Goal: Task Accomplishment & Management: Manage account settings

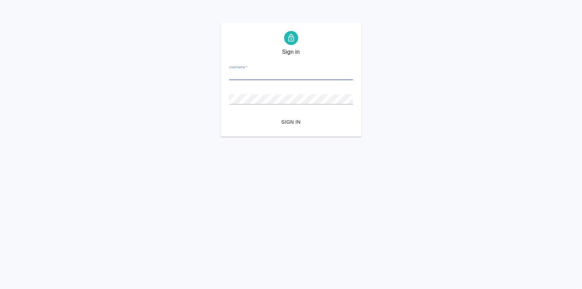
click at [249, 73] on input "Username   *" at bounding box center [291, 75] width 124 height 10
type input "v.zagorodnikh@awatera.com"
click at [293, 119] on span "Sign in" at bounding box center [291, 122] width 113 height 9
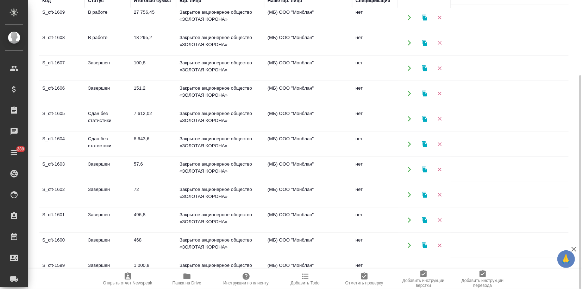
scroll to position [39, 0]
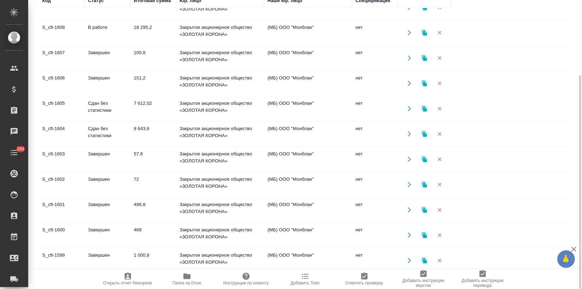
click at [165, 126] on td "8 643,6" at bounding box center [153, 134] width 46 height 25
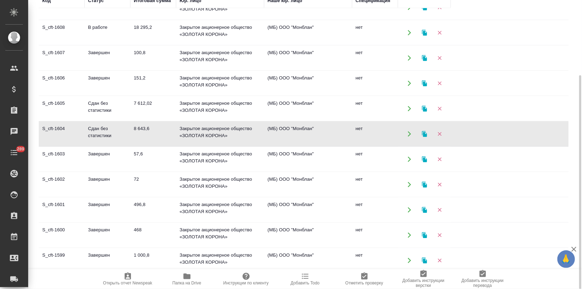
click at [165, 126] on td "8 643,6" at bounding box center [153, 134] width 46 height 25
click at [425, 133] on icon "button" at bounding box center [424, 134] width 5 height 6
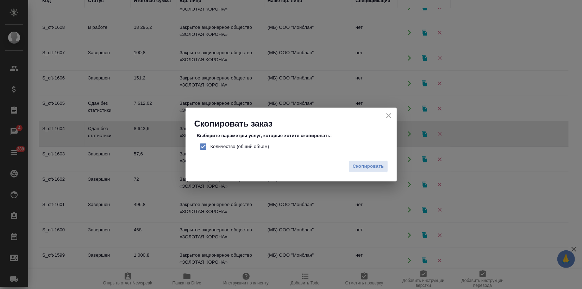
click at [199, 148] on input "Количество (общий объем)" at bounding box center [203, 146] width 15 height 15
checkbox input "false"
click at [363, 165] on span "Скопировать" at bounding box center [368, 167] width 31 height 8
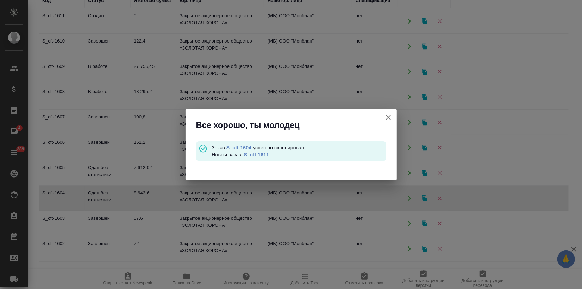
scroll to position [0, 0]
click at [259, 154] on link "S_cft-1611" at bounding box center [256, 155] width 25 height 6
click at [386, 115] on icon "button" at bounding box center [388, 117] width 5 height 5
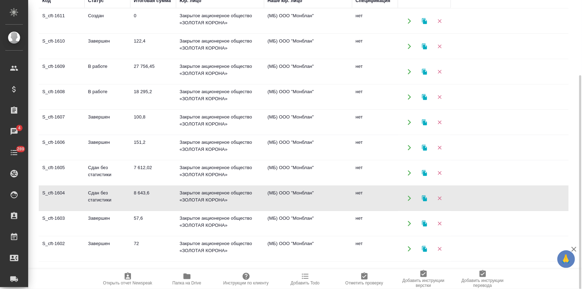
click at [424, 198] on icon "button" at bounding box center [424, 198] width 5 height 6
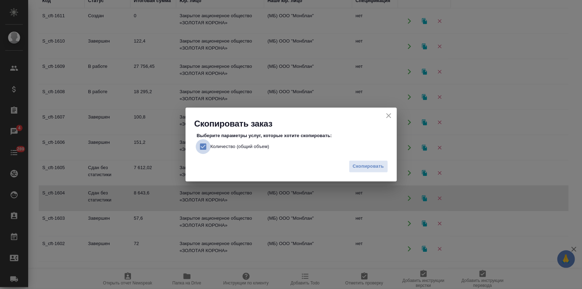
click at [206, 144] on input "Количество (общий объем)" at bounding box center [203, 146] width 15 height 15
checkbox input "false"
click at [356, 166] on span "Скопировать" at bounding box center [368, 167] width 31 height 8
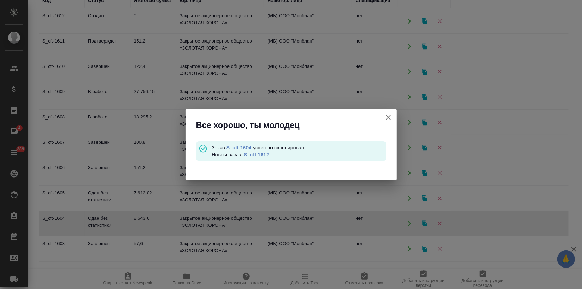
click at [257, 155] on link "S_cft-1612" at bounding box center [256, 155] width 25 height 6
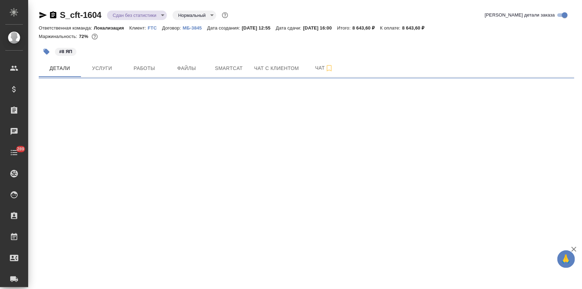
select select "RU"
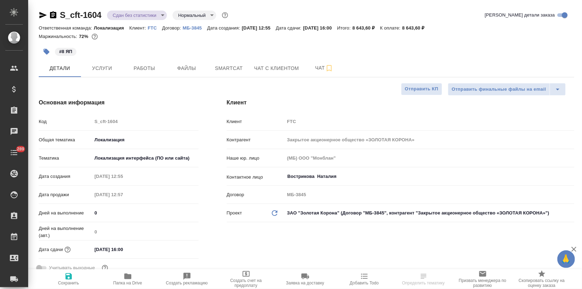
type textarea "x"
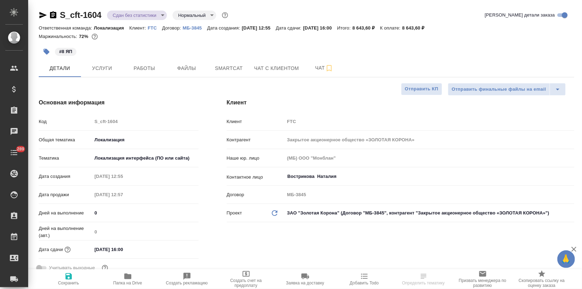
type textarea "x"
type input "[PERSON_NAME]"
type textarea "x"
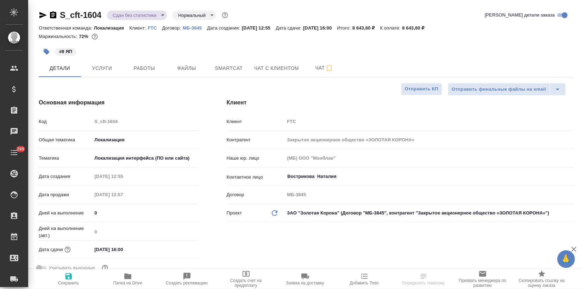
type textarea "x"
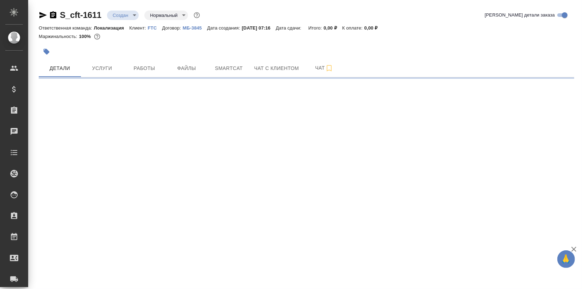
select select "RU"
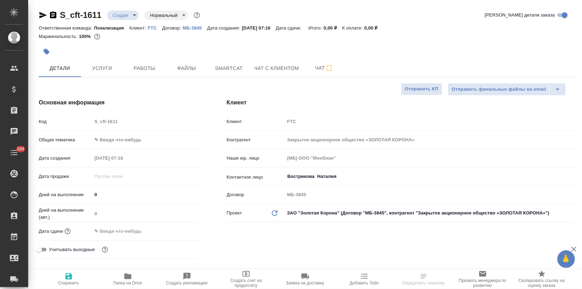
type textarea "x"
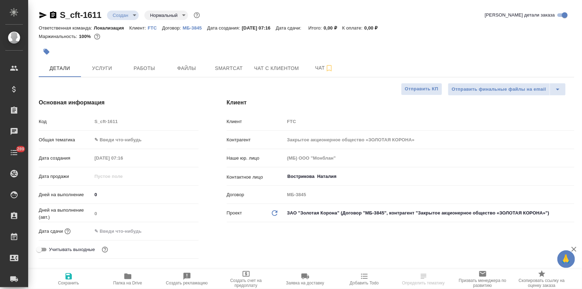
type textarea "x"
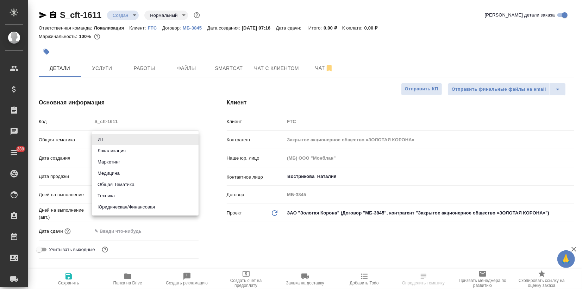
click at [114, 138] on body "🙏 .cls-1 fill:#fff; AWATERA Zagorodnikh Viktoria Клиенты Спецификации Заказы Ча…" at bounding box center [291, 144] width 582 height 289
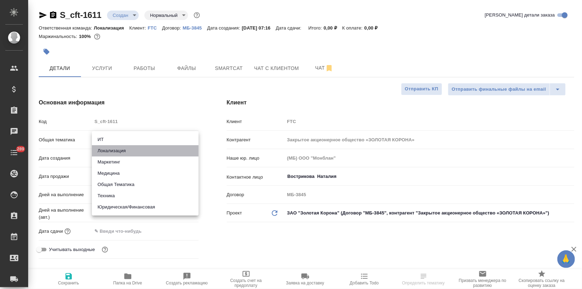
click at [115, 147] on li "Локализация" at bounding box center [145, 150] width 107 height 11
type input "local"
type textarea "x"
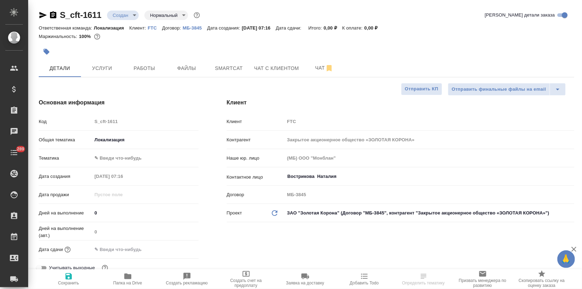
click at [111, 156] on body "🙏 .cls-1 fill:#fff; AWATERA Zagorodnikh Viktoria Клиенты Спецификации Заказы Ча…" at bounding box center [291, 144] width 582 height 289
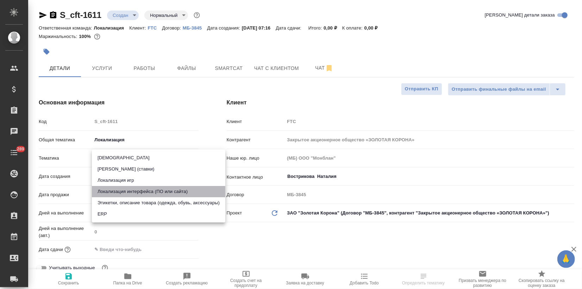
click at [131, 192] on li "Локализация интерфейса (ПО или сайта)" at bounding box center [158, 191] width 133 height 11
type textarea "x"
type input "5a8b8b956a9677013d343e0d"
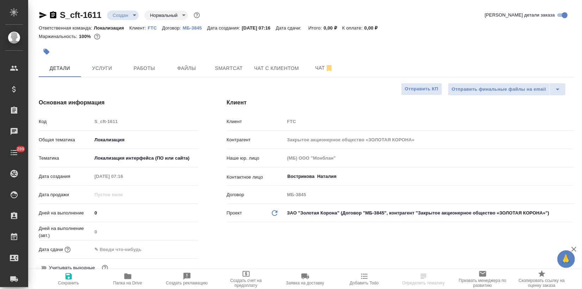
click at [68, 281] on span "Сохранить" at bounding box center [68, 283] width 21 height 5
type textarea "x"
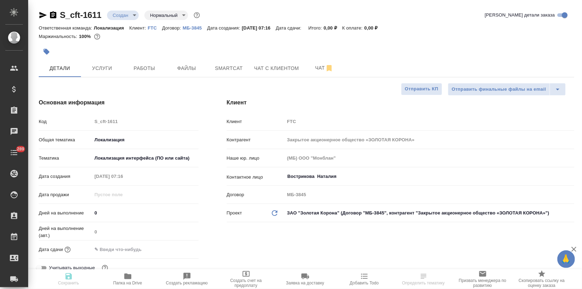
type textarea "x"
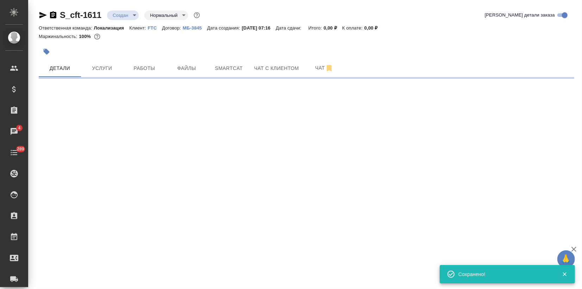
select select "RU"
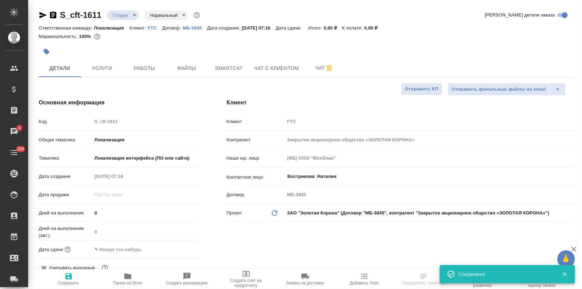
type textarea "x"
click at [51, 51] on button "button" at bounding box center [46, 51] width 15 height 15
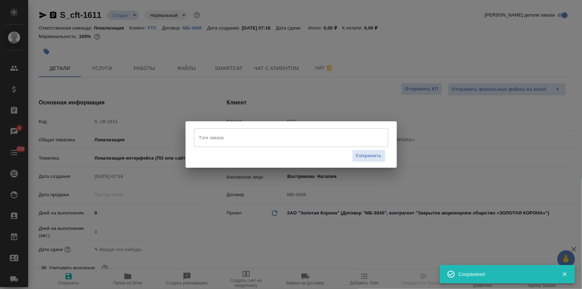
click at [207, 133] on input "Тэги заказа" at bounding box center [284, 138] width 175 height 12
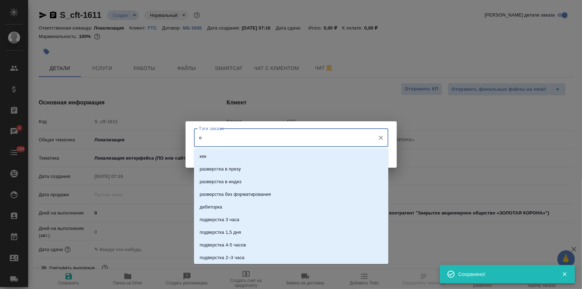
type input "еп"
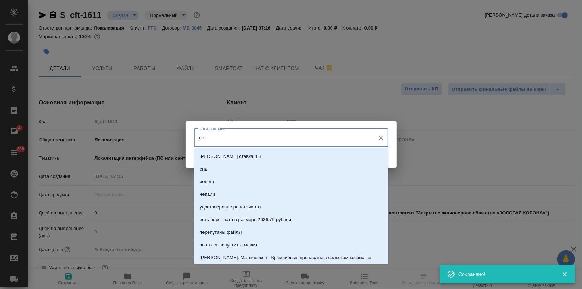
click at [182, 137] on div "Тэги заказа еп Тэги заказа Сохранить" at bounding box center [291, 144] width 582 height 289
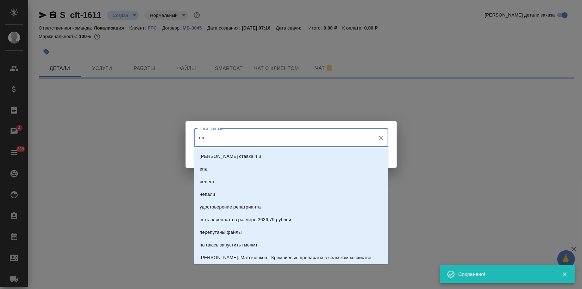
select select "RU"
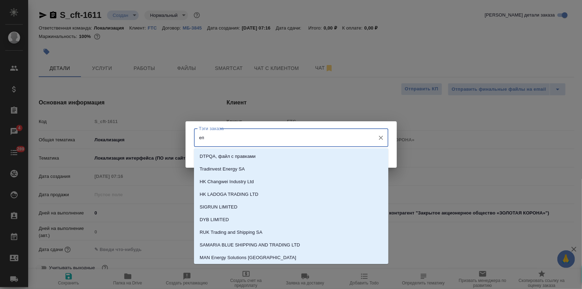
type input "t"
type textarea "x"
type input "tg"
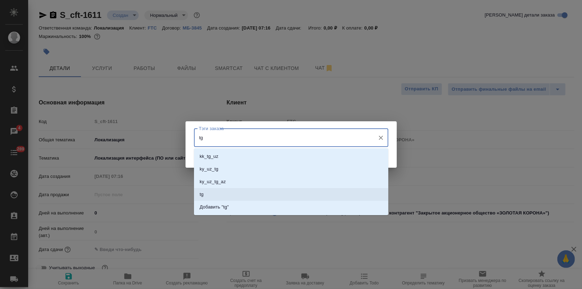
click at [225, 198] on li "tg" at bounding box center [291, 194] width 194 height 13
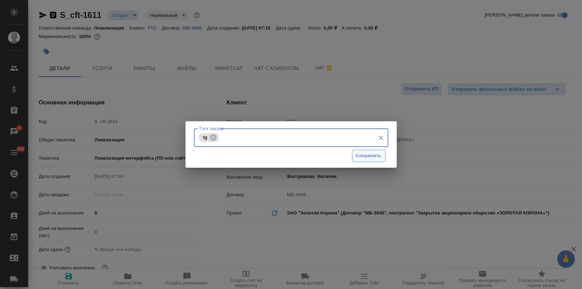
click at [361, 158] on span "Сохранить" at bounding box center [369, 156] width 26 height 8
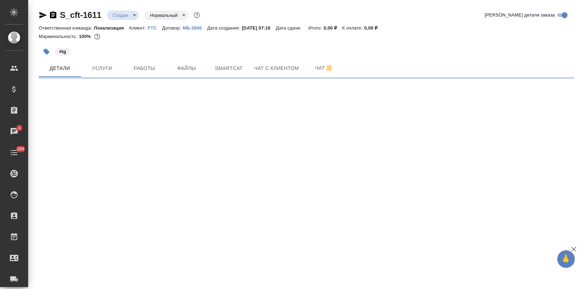
select select "RU"
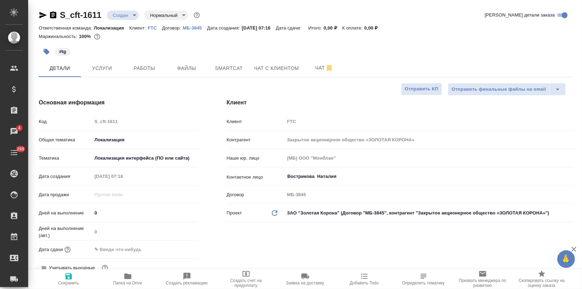
type textarea "x"
click at [91, 72] on span "Услуги" at bounding box center [102, 68] width 34 height 9
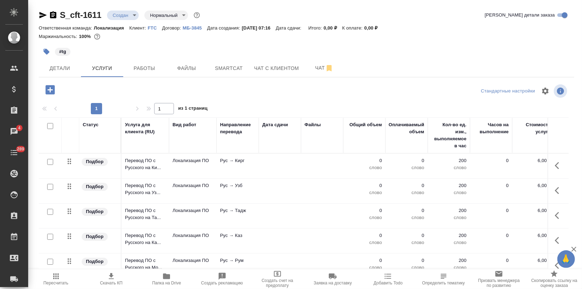
click at [51, 125] on input "checkbox" at bounding box center [50, 126] width 6 height 6
checkbox input "true"
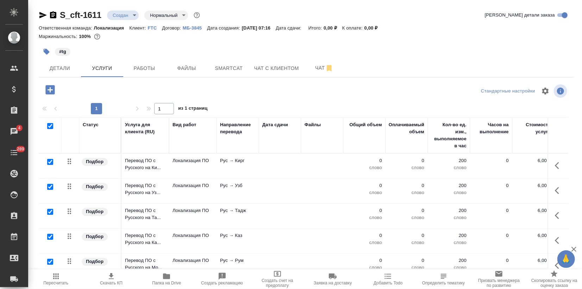
checkbox input "true"
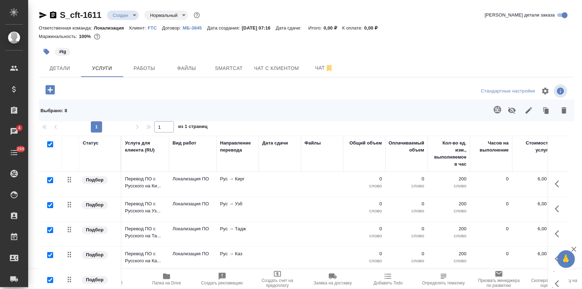
click at [52, 232] on input "checkbox" at bounding box center [50, 230] width 6 height 6
checkbox input "false"
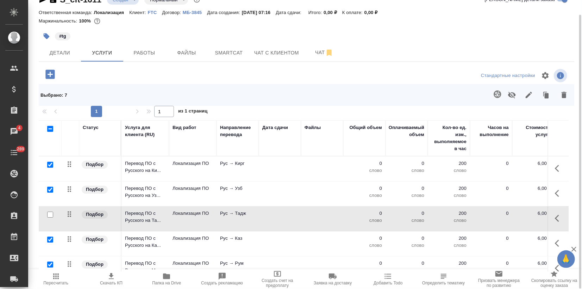
scroll to position [90, 0]
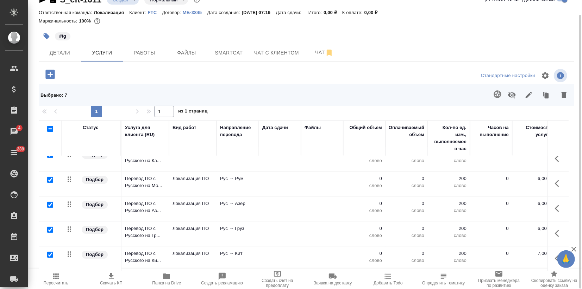
click at [562, 94] on icon "button" at bounding box center [563, 95] width 5 height 6
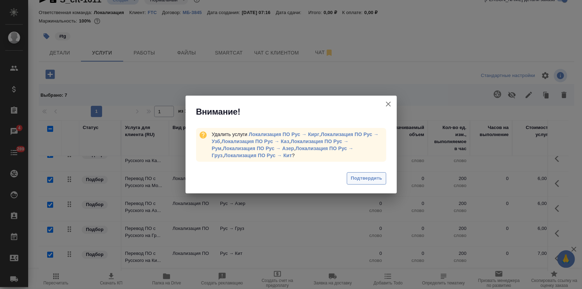
click at [374, 179] on span "Подтвердить" at bounding box center [366, 179] width 31 height 8
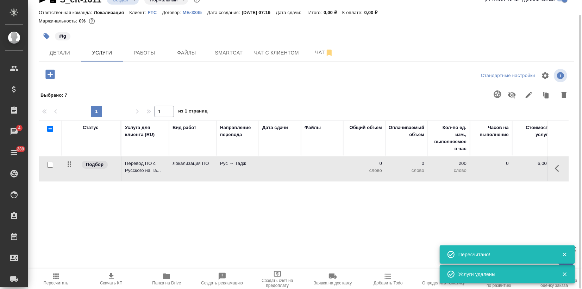
scroll to position [0, 0]
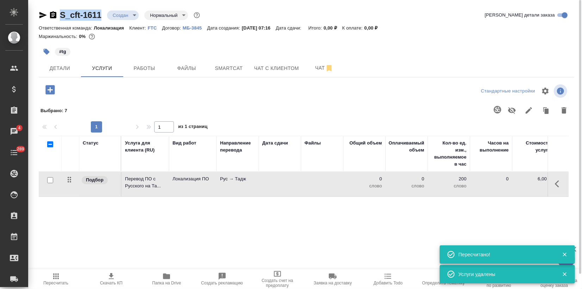
drag, startPoint x: 102, startPoint y: 16, endPoint x: 56, endPoint y: 16, distance: 45.4
click at [56, 16] on div "S_cft-1611 Создан new Нормальный normal" at bounding box center [120, 15] width 163 height 11
copy link "S_cft-1611"
click at [143, 184] on p "Перевод ПО с Русского на Та..." at bounding box center [145, 183] width 40 height 14
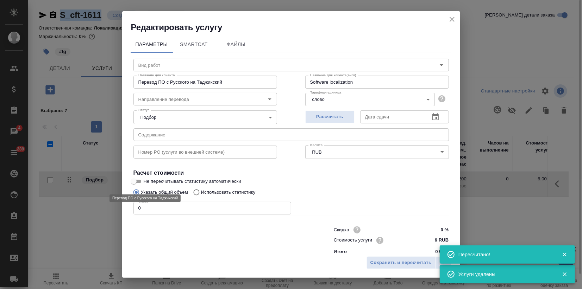
type input "Локализация ПО"
type input "рус-тадж"
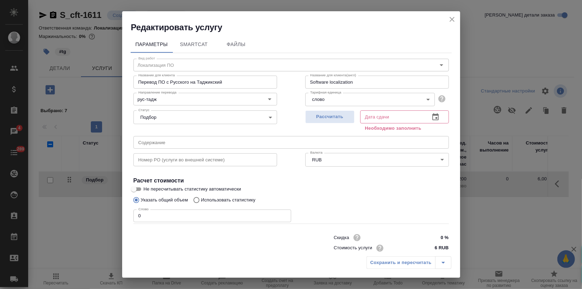
drag, startPoint x: 145, startPoint y: 211, endPoint x: 83, endPoint y: 207, distance: 61.8
click at [84, 207] on div "Редактировать услугу Параметры SmartCat Файлы Вид работ Локализация ПО Вид рабо…" at bounding box center [291, 144] width 582 height 289
type input "21"
click at [321, 119] on span "Рассчитать" at bounding box center [330, 117] width 42 height 8
type input "23.09.2025 10:06"
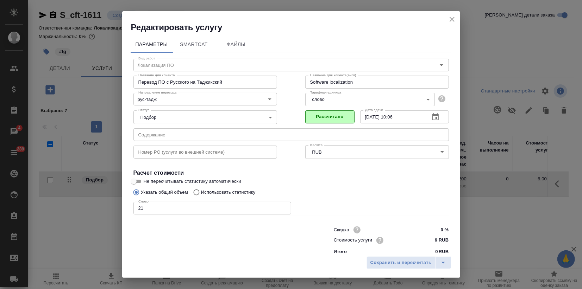
click at [403, 271] on div "Сохранить и пересчитать" at bounding box center [291, 265] width 338 height 25
click at [401, 270] on div "Сохранить и пересчитать" at bounding box center [291, 265] width 338 height 25
click at [407, 265] on span "Сохранить и пересчитать" at bounding box center [400, 263] width 61 height 8
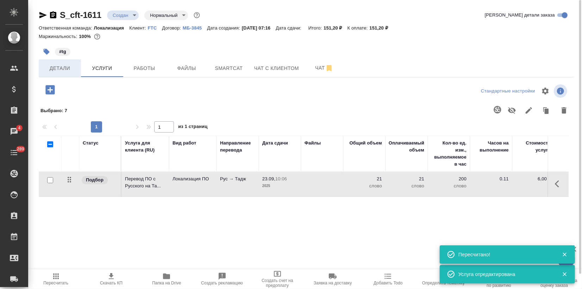
click at [64, 74] on button "Детали" at bounding box center [60, 68] width 42 height 18
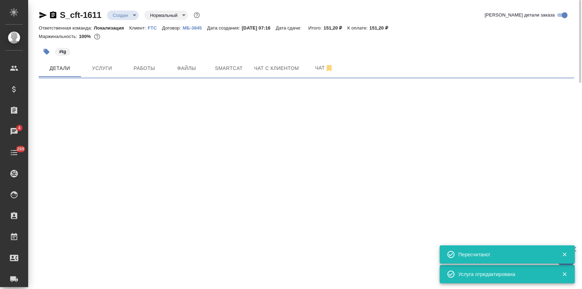
select select "RU"
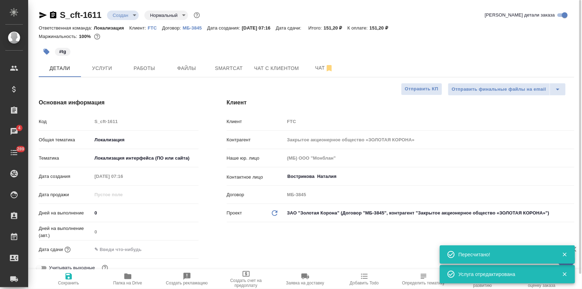
type textarea "x"
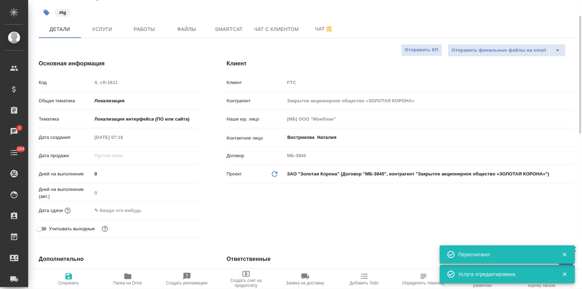
scroll to position [78, 0]
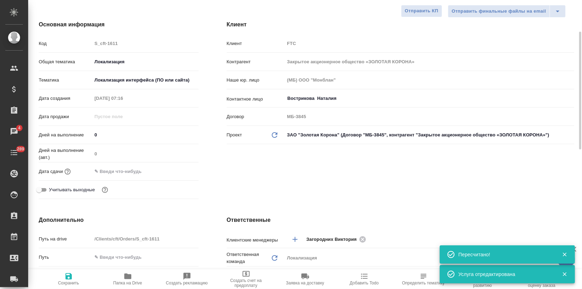
click at [109, 175] on input "text" at bounding box center [123, 171] width 62 height 10
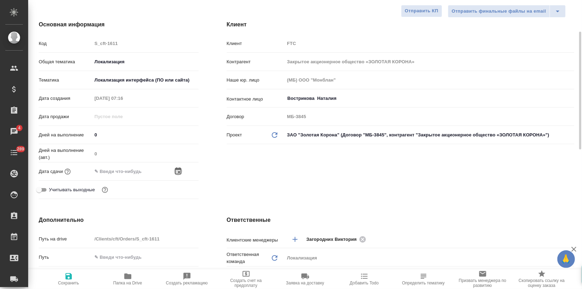
click at [178, 170] on icon "button" at bounding box center [178, 171] width 8 height 8
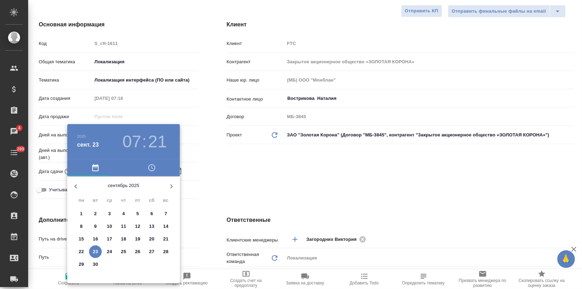
click at [97, 251] on p "23" at bounding box center [95, 251] width 5 height 7
type input "23.09.2025 07:21"
type textarea "x"
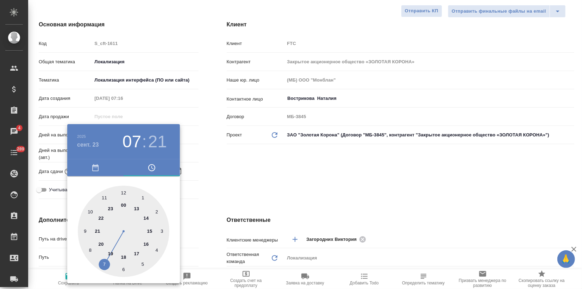
click at [145, 244] on div at bounding box center [123, 231] width 91 height 91
type input "23.09.2025 16:21"
type textarea "x"
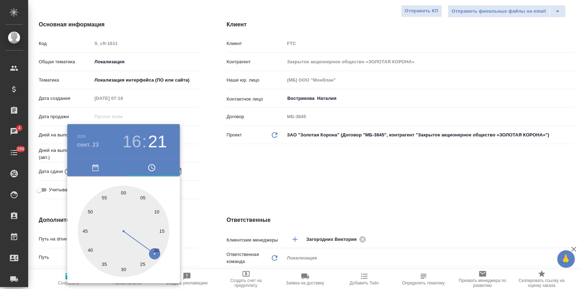
click at [126, 192] on div at bounding box center [123, 231] width 91 height 91
type input "23.09.2025 16:01"
type textarea "x"
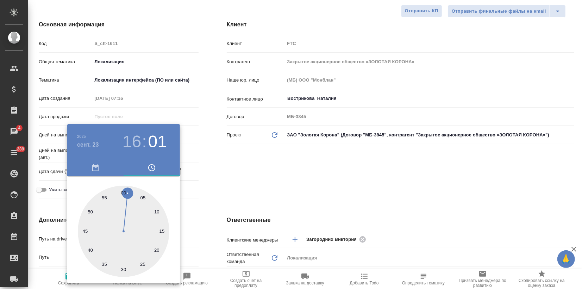
click at [206, 185] on div at bounding box center [291, 144] width 582 height 289
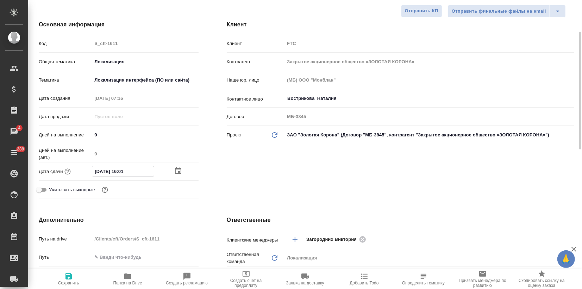
drag, startPoint x: 132, startPoint y: 173, endPoint x: 128, endPoint y: 170, distance: 5.1
click at [130, 172] on input "23.09.2025 16:01" at bounding box center [123, 171] width 62 height 10
drag, startPoint x: 128, startPoint y: 170, endPoint x: 135, endPoint y: 170, distance: 7.0
click at [135, 170] on input "23.09.2025 16:01" at bounding box center [123, 171] width 62 height 10
type input "23.09.2025 16:00"
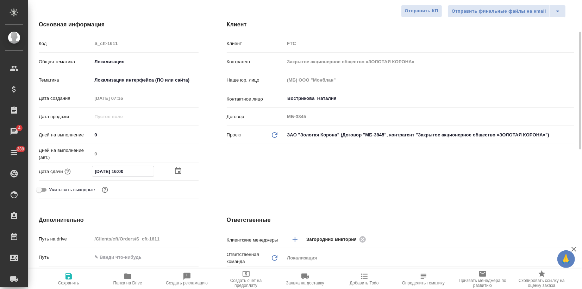
type textarea "x"
type input "23.09.2025 16:00"
click at [72, 277] on icon "button" at bounding box center [68, 276] width 8 height 8
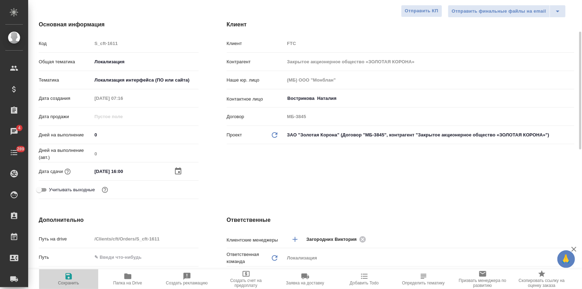
type textarea "x"
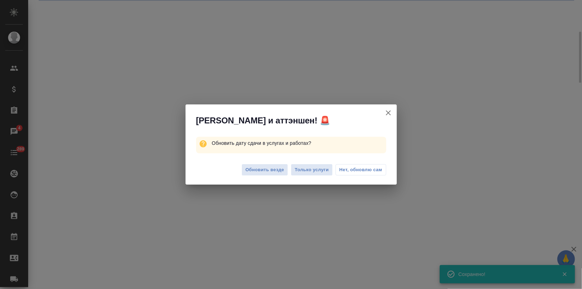
select select "RU"
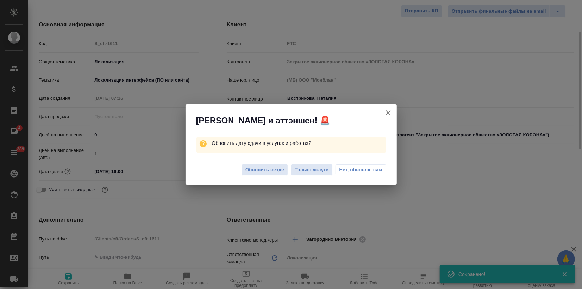
type textarea "x"
click at [258, 174] on span "Обновить везде" at bounding box center [264, 170] width 39 height 8
type textarea "x"
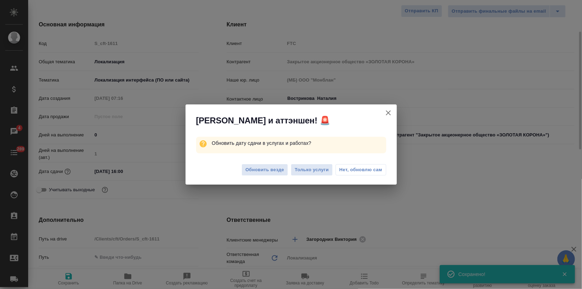
type textarea "x"
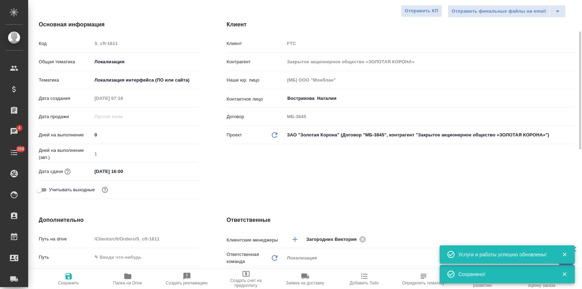
scroll to position [0, 0]
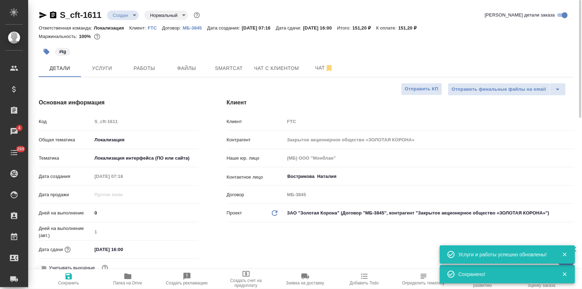
click at [113, 18] on body "🙏 .cls-1 fill:#fff; AWATERA Zagorodnikh Viktoria Клиенты Спецификации Заказы 4 …" at bounding box center [291, 144] width 582 height 289
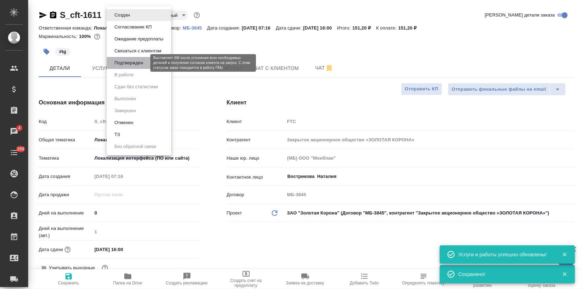
click at [124, 62] on button "Подтвержден" at bounding box center [128, 63] width 33 height 8
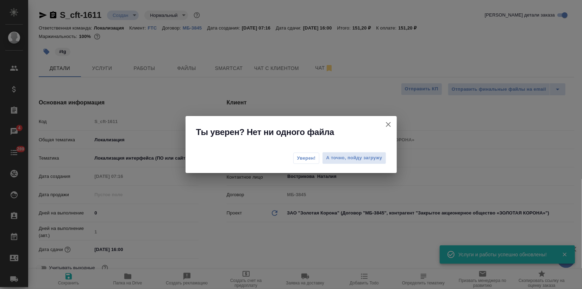
click at [301, 159] on span "Уверен!" at bounding box center [306, 158] width 19 height 7
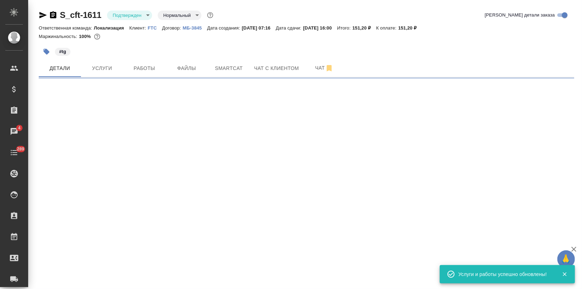
select select "RU"
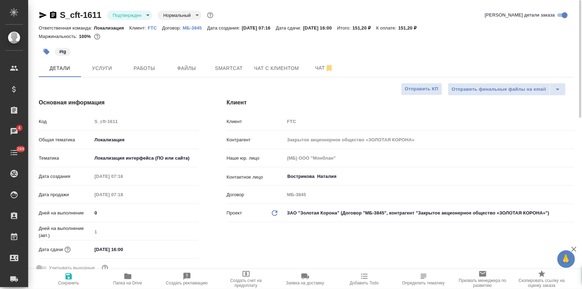
type textarea "x"
click at [44, 17] on icon "button" at bounding box center [43, 15] width 8 height 8
type textarea "x"
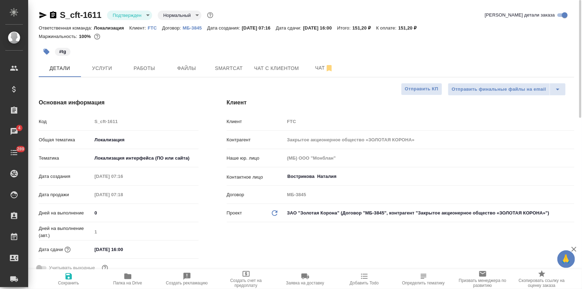
type textarea "x"
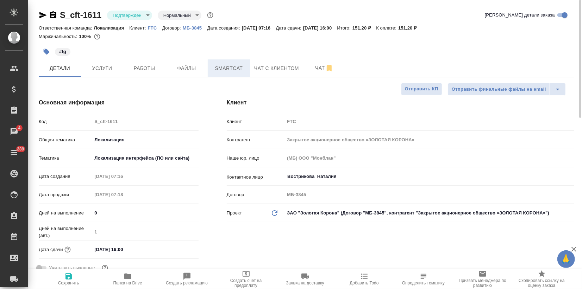
click at [225, 65] on span "Smartcat" at bounding box center [229, 68] width 34 height 9
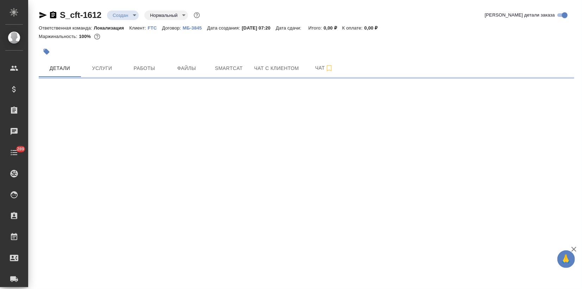
select select "RU"
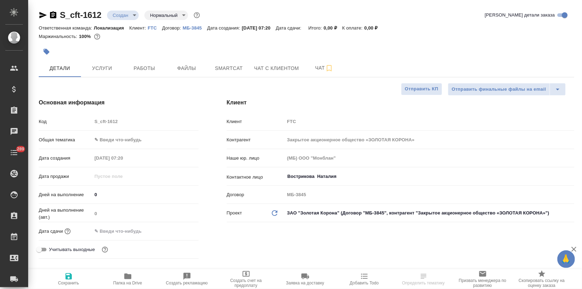
type textarea "x"
click at [44, 49] on icon "button" at bounding box center [47, 52] width 6 height 6
type textarea "x"
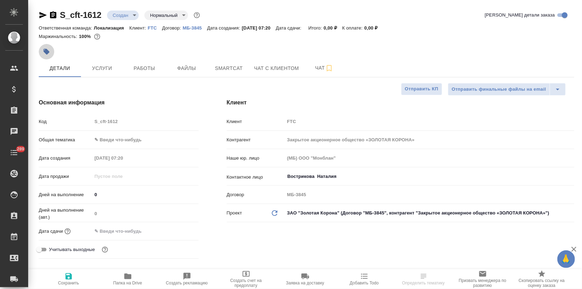
type textarea "x"
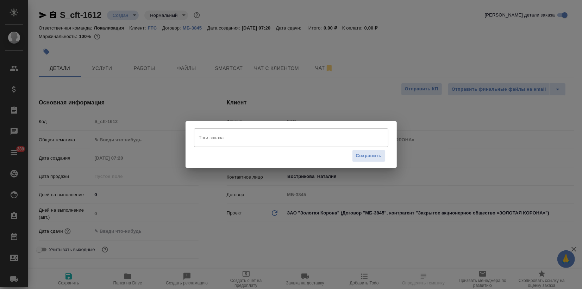
click at [200, 140] on input "Тэги заказа" at bounding box center [284, 138] width 175 height 12
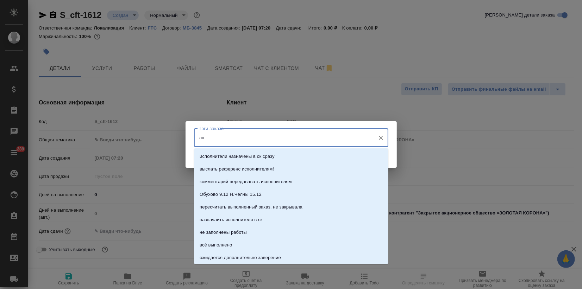
drag, startPoint x: 208, startPoint y: 138, endPoint x: 186, endPoint y: 138, distance: 21.8
click at [186, 138] on div "Тэги заказа лн Тэги заказа Сохранить" at bounding box center [290, 144] width 211 height 46
type input "ky"
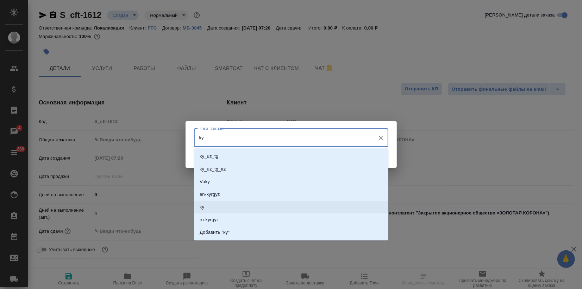
click at [202, 207] on p "ky" at bounding box center [202, 207] width 5 height 7
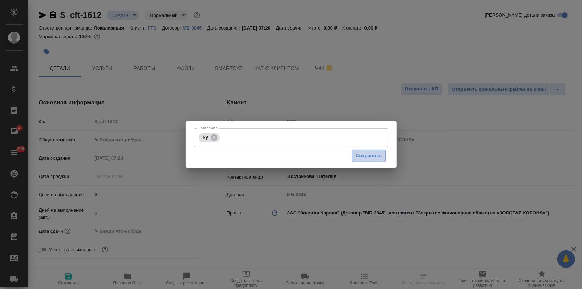
click at [363, 159] on span "Сохранить" at bounding box center [369, 156] width 26 height 8
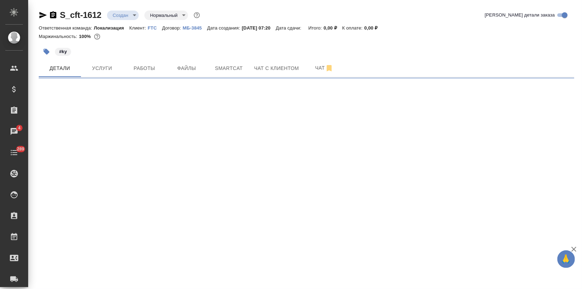
select select "RU"
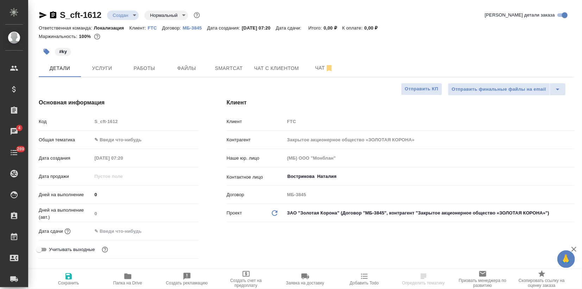
type textarea "x"
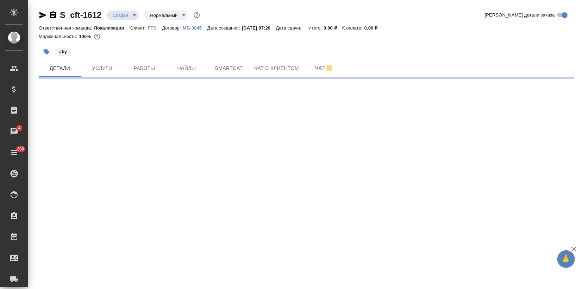
click at [103, 138] on div ".cls-1 fill:#fff; AWATERA Zagorodnikh Viktoria Клиенты Спецификации Заказы 4 Ча…" at bounding box center [291, 144] width 582 height 289
select select "RU"
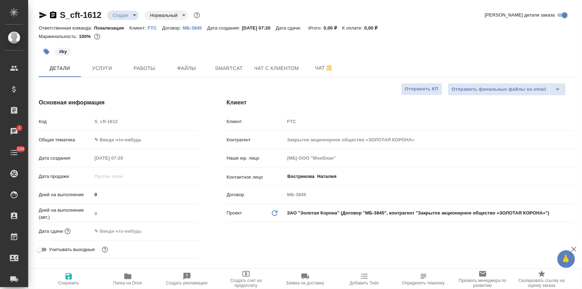
click at [112, 143] on body "🙏 .cls-1 fill:#fff; AWATERA Zagorodnikh Viktoria Клиенты Спецификации Заказы 4 …" at bounding box center [291, 144] width 582 height 289
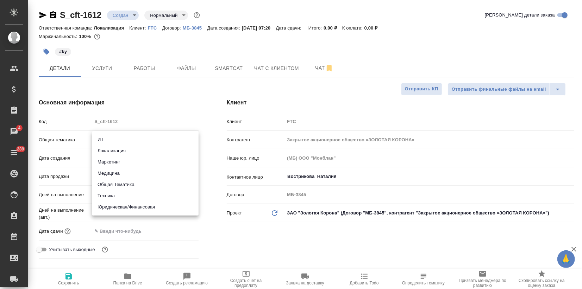
click at [113, 152] on li "Локализация" at bounding box center [145, 150] width 107 height 11
type input "local"
type textarea "x"
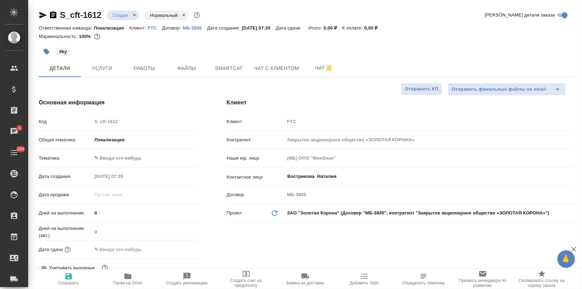
click at [107, 155] on body "🙏 .cls-1 fill:#fff; AWATERA Zagorodnikh Viktoria Клиенты Спецификации Заказы 4 …" at bounding box center [291, 144] width 582 height 289
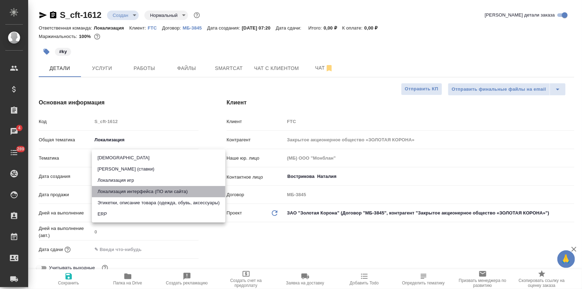
click at [146, 195] on li "Локализация интерфейса (ПО или сайта)" at bounding box center [158, 191] width 133 height 11
type textarea "x"
type input "5a8b8b956a9677013d343e0d"
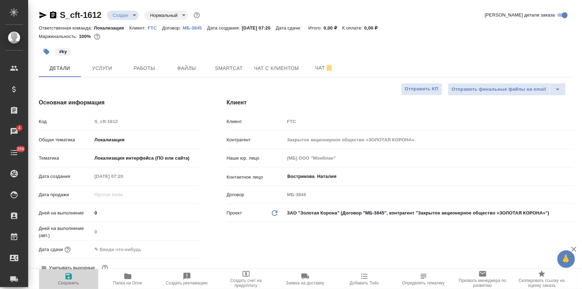
click at [68, 282] on span "Сохранить" at bounding box center [68, 283] width 21 height 5
type textarea "x"
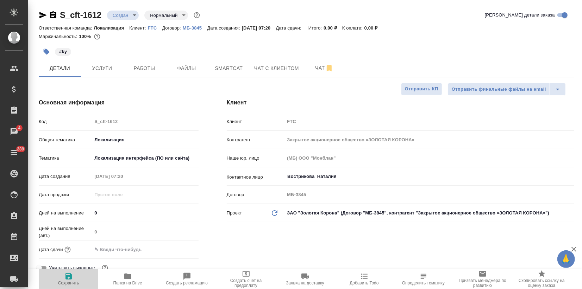
type textarea "x"
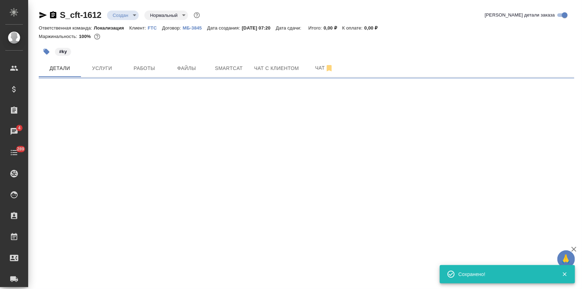
select select "RU"
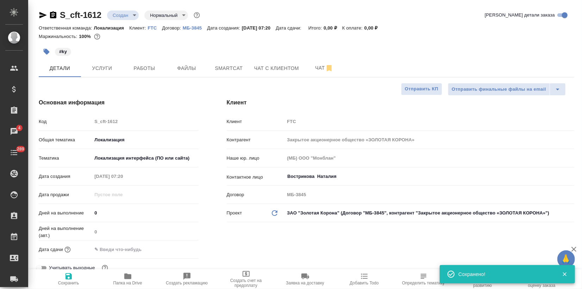
type textarea "x"
drag, startPoint x: 115, startPoint y: 247, endPoint x: 130, endPoint y: 248, distance: 14.8
click at [116, 247] on input "text" at bounding box center [123, 250] width 62 height 10
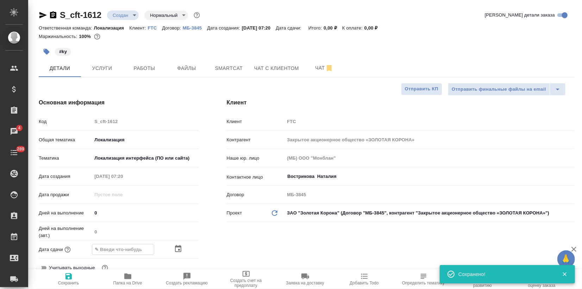
click at [177, 248] on icon "button" at bounding box center [178, 249] width 8 height 8
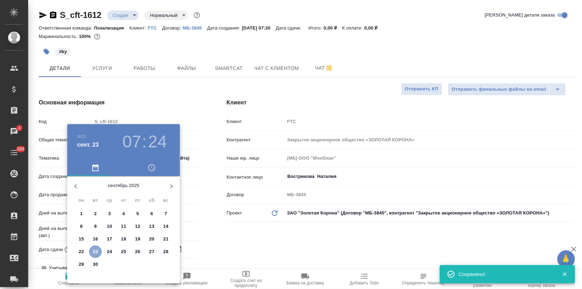
click at [95, 252] on p "23" at bounding box center [95, 251] width 5 height 7
type input "23.09.2025 07:24"
type textarea "x"
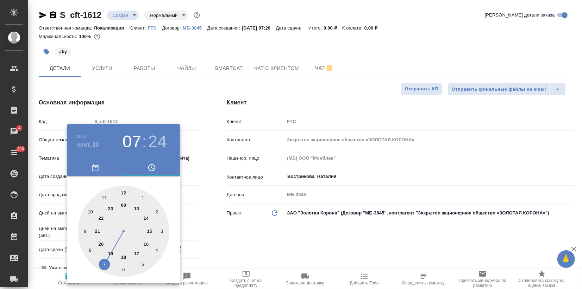
click at [147, 244] on div at bounding box center [123, 231] width 91 height 91
type input "23.09.2025 16:24"
type textarea "x"
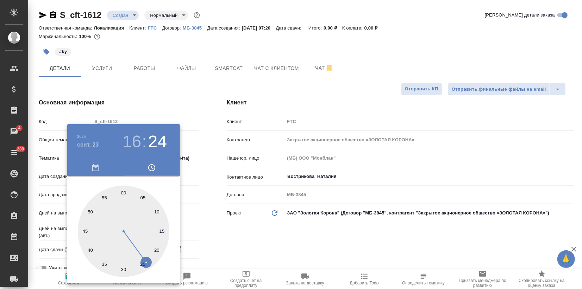
click at [126, 196] on div at bounding box center [123, 231] width 91 height 91
type input "23.09.2025 16:01"
type textarea "x"
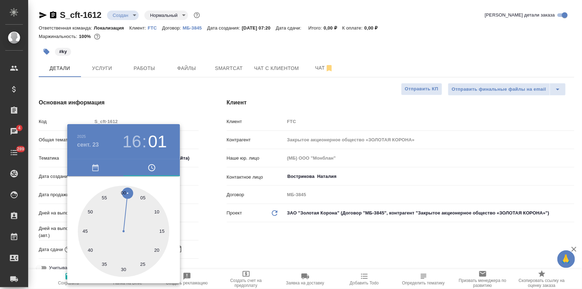
click at [120, 191] on div at bounding box center [123, 231] width 91 height 91
type input "23.09.2025 16:59"
type textarea "x"
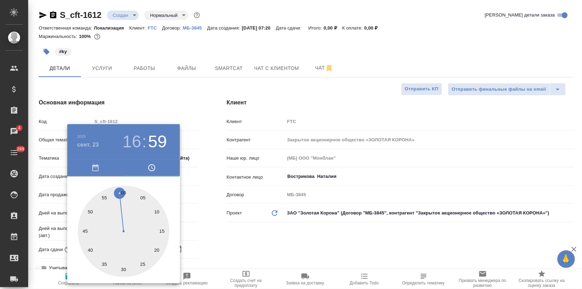
click at [124, 192] on div at bounding box center [123, 231] width 91 height 91
type input "23.09.2025 16:00"
type textarea "x"
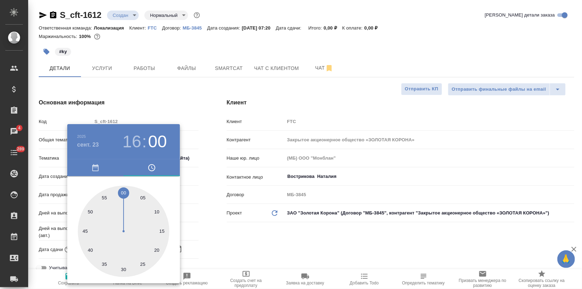
click at [158, 111] on div at bounding box center [291, 144] width 582 height 289
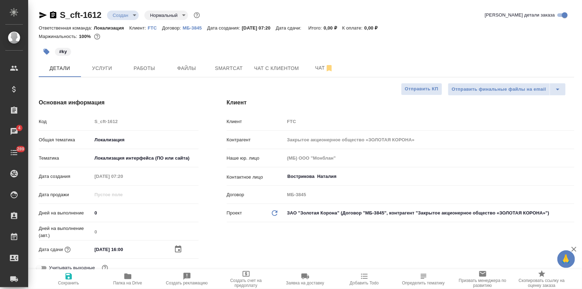
click at [66, 282] on span "Сохранить" at bounding box center [68, 283] width 21 height 5
type textarea "x"
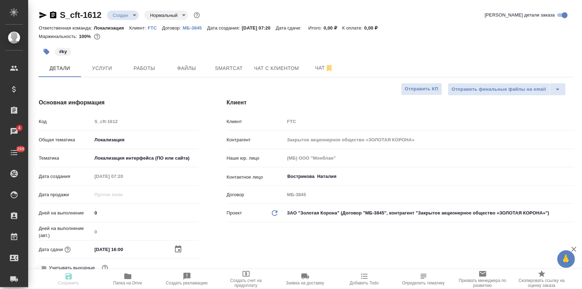
type textarea "x"
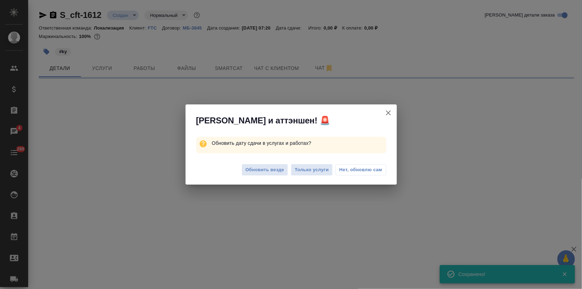
select select "RU"
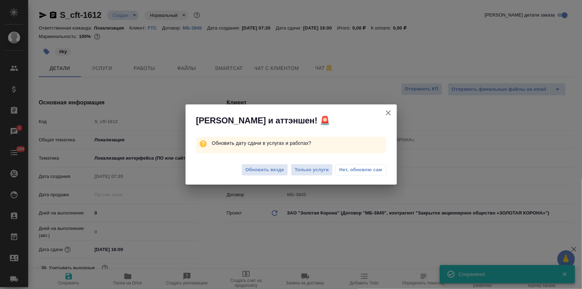
type textarea "x"
click at [263, 176] on div "Обновить везде Только услуги Нет, обновлю сам" at bounding box center [290, 171] width 211 height 28
click at [260, 171] on span "Обновить везде" at bounding box center [264, 170] width 39 height 8
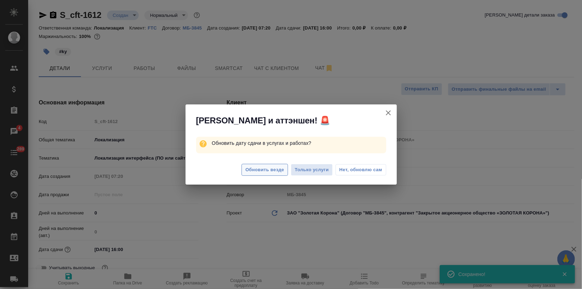
type textarea "x"
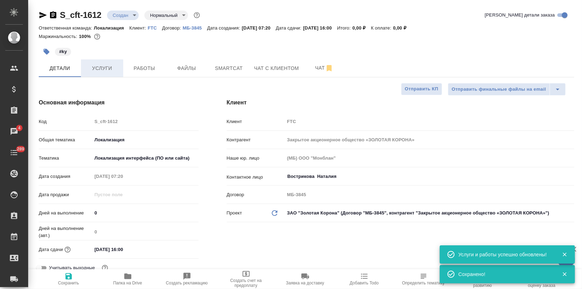
click at [100, 73] on button "Услуги" at bounding box center [102, 68] width 42 height 18
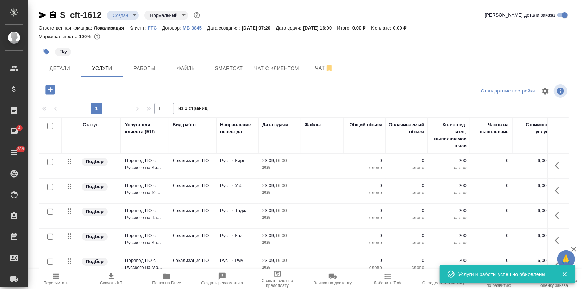
click at [51, 127] on input "checkbox" at bounding box center [50, 126] width 6 height 6
checkbox input "true"
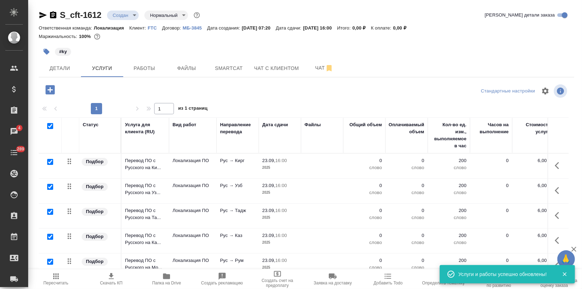
checkbox input "true"
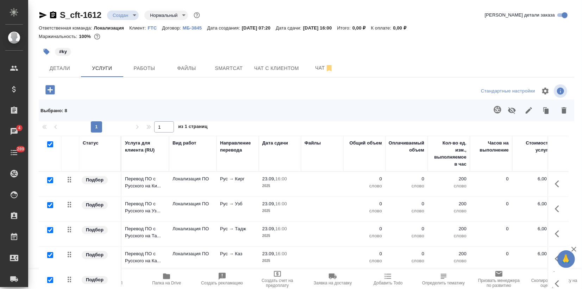
click at [50, 179] on input "checkbox" at bounding box center [50, 180] width 6 height 6
checkbox input "false"
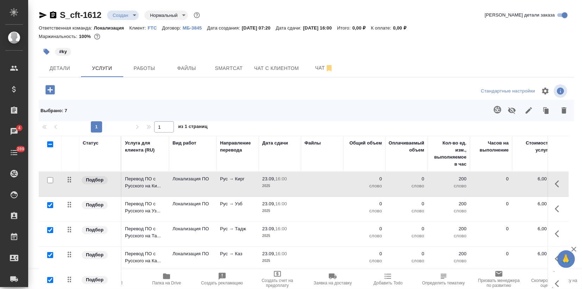
click at [561, 110] on icon "button" at bounding box center [564, 110] width 8 height 8
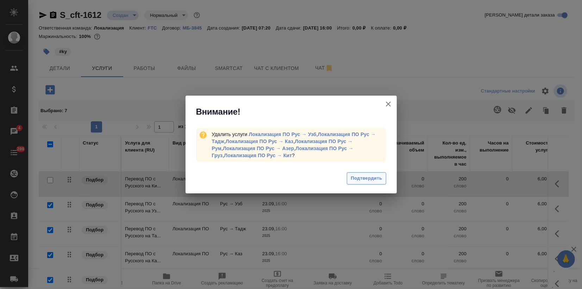
click at [367, 180] on span "Подтвердить" at bounding box center [366, 179] width 31 height 8
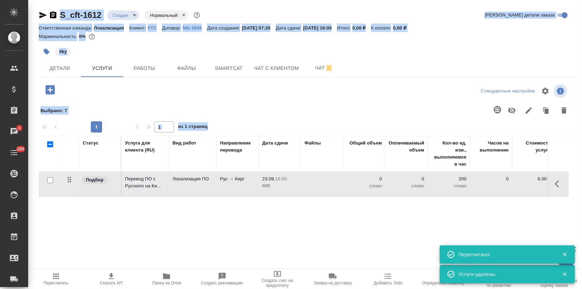
click at [191, 52] on div "#ky" at bounding box center [217, 51] width 357 height 15
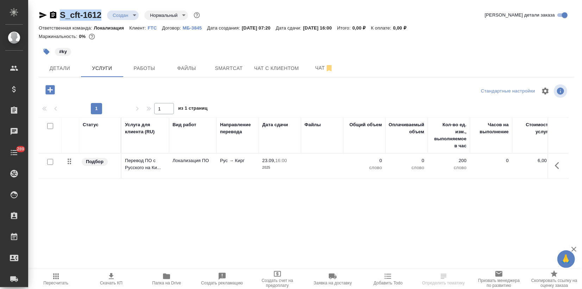
drag, startPoint x: 102, startPoint y: 14, endPoint x: 69, endPoint y: 20, distance: 33.8
click at [58, 14] on div "S_cft-1612 Создан new Нормальный normal" at bounding box center [120, 15] width 163 height 11
copy link "S_cft-1612"
click at [164, 168] on p "Перевод ПО с Русского на Ки..." at bounding box center [145, 164] width 40 height 14
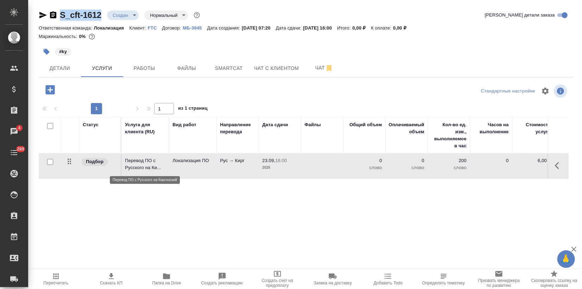
click at [164, 167] on p "Перевод ПО с Русского на Ки..." at bounding box center [145, 164] width 40 height 14
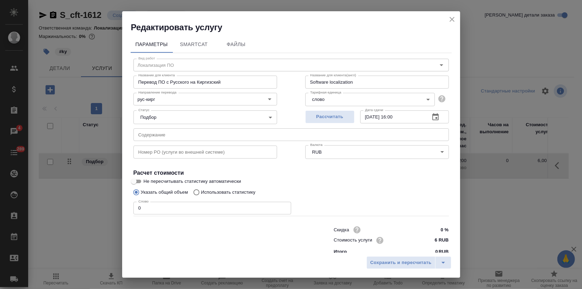
drag, startPoint x: 145, startPoint y: 208, endPoint x: 106, endPoint y: 208, distance: 38.7
click at [112, 208] on div "Редактировать услугу Параметры SmartCat Файлы Вид работ Локализация ПО Вид рабо…" at bounding box center [291, 144] width 582 height 289
type input "21"
click at [389, 263] on span "Сохранить и пересчитать" at bounding box center [400, 263] width 61 height 8
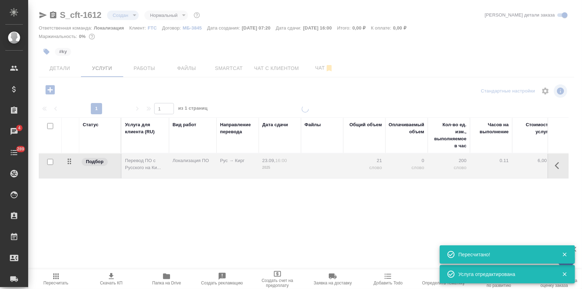
type input "urgent"
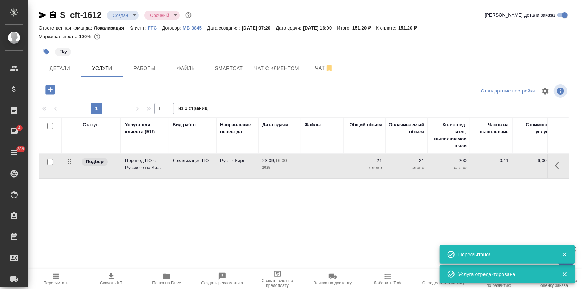
click at [68, 280] on span "Пересчитать" at bounding box center [55, 278] width 47 height 13
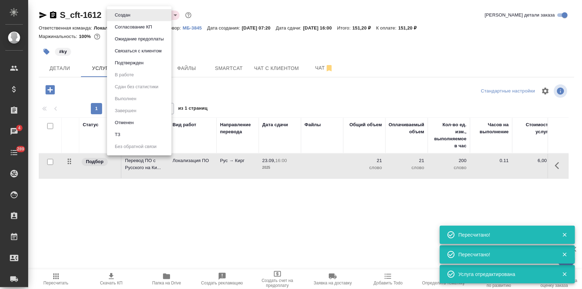
click at [132, 18] on body "🙏 .cls-1 fill:#fff; AWATERA Zagorodnikh Viktoria Клиенты Спецификации Заказы 4 …" at bounding box center [291, 144] width 582 height 289
click at [137, 67] on button "Подтвержден" at bounding box center [129, 63] width 33 height 8
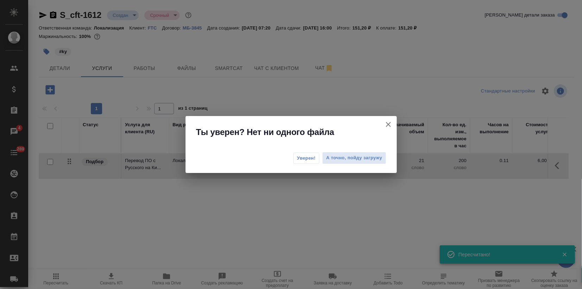
click at [305, 159] on span "Уверен!" at bounding box center [306, 158] width 19 height 7
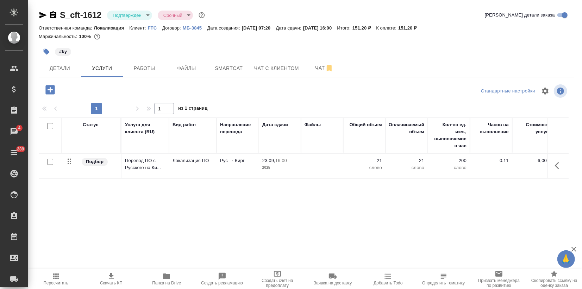
click at [43, 17] on icon "button" at bounding box center [43, 15] width 8 height 8
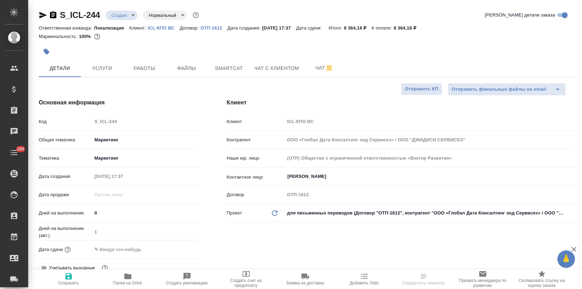
select select "RU"
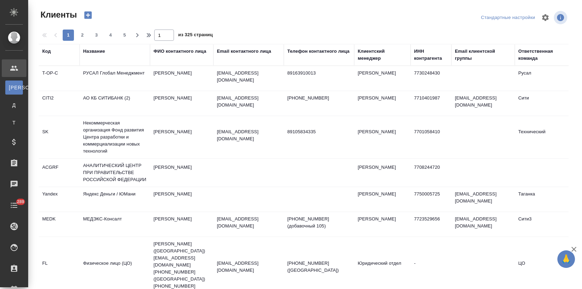
select select "RU"
